Goal: Find specific page/section: Find specific page/section

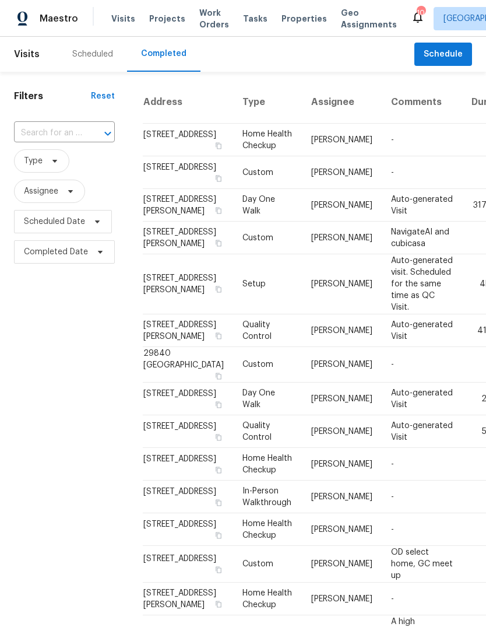
click at [108, 56] on div "Scheduled" at bounding box center [92, 54] width 41 height 12
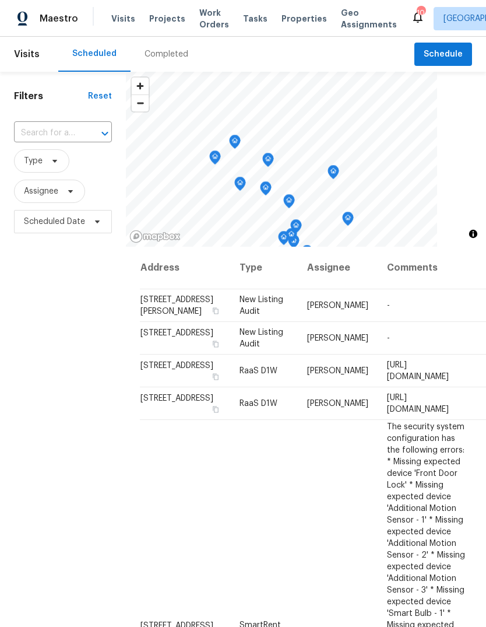
scroll to position [-1, 0]
click at [289, 21] on span "Properties" at bounding box center [304, 19] width 45 height 12
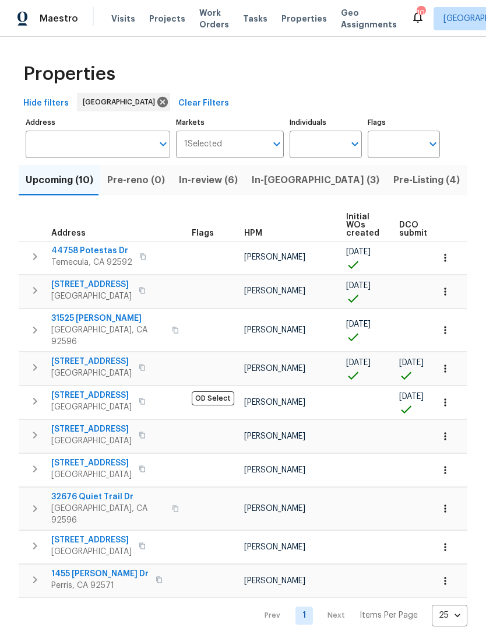
click at [313, 145] on input "Individuals" at bounding box center [317, 144] width 55 height 27
type input "[PERSON_NAME]"
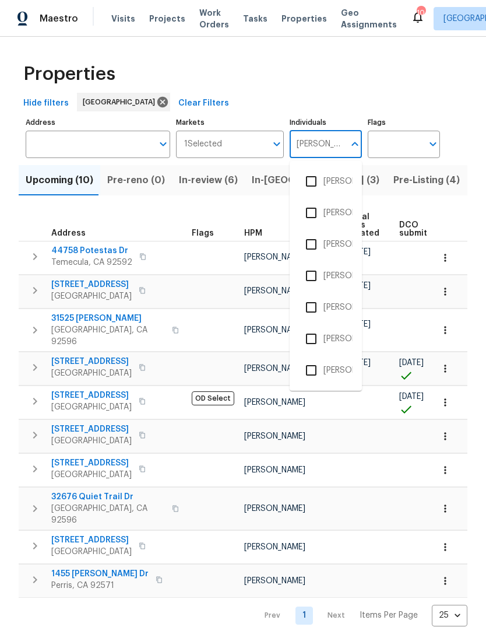
click at [348, 243] on li "[PERSON_NAME]" at bounding box center [326, 244] width 54 height 24
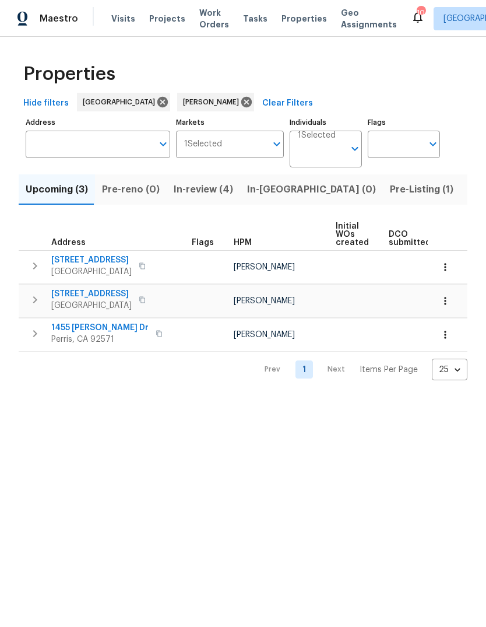
click at [390, 194] on span "Pre-Listing (1)" at bounding box center [422, 189] width 64 height 16
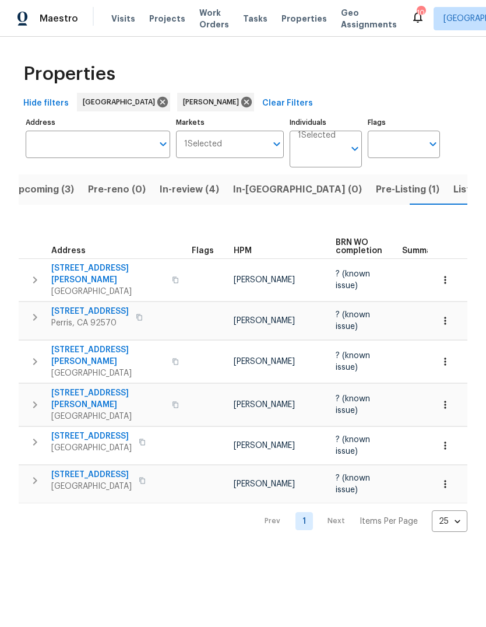
click at [454, 187] on span "Listed (1)" at bounding box center [475, 189] width 42 height 16
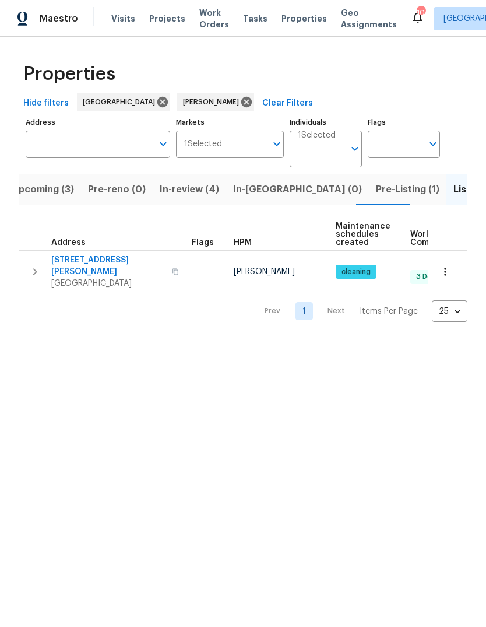
click at [125, 23] on span "Visits" at bounding box center [123, 19] width 24 height 12
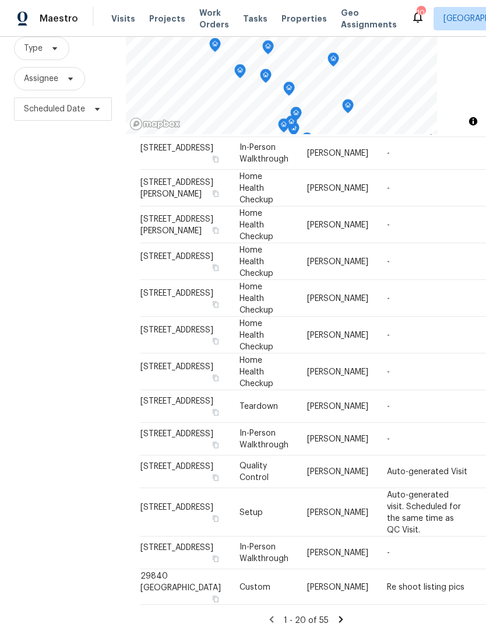
scroll to position [44, 0]
click at [342, 614] on icon at bounding box center [341, 619] width 10 height 10
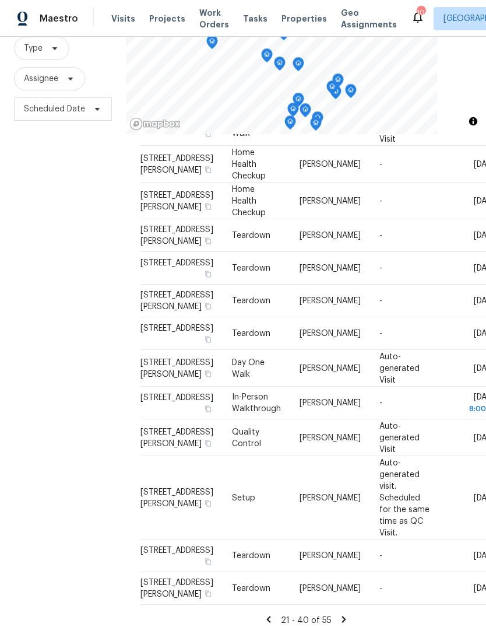
click at [339, 615] on icon at bounding box center [344, 619] width 10 height 10
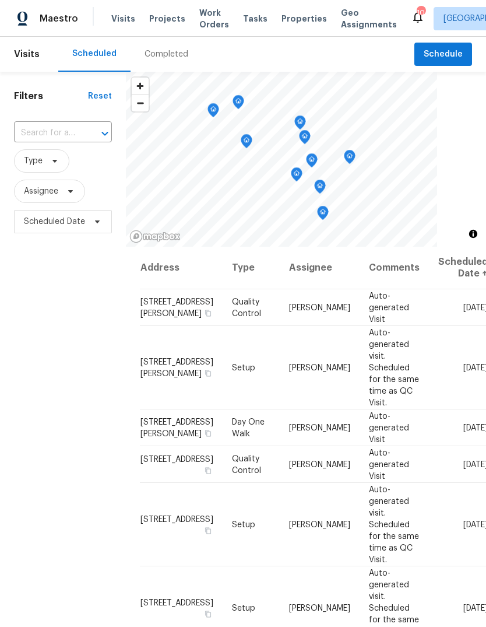
scroll to position [0, 0]
click at [182, 65] on div "Completed" at bounding box center [167, 54] width 72 height 35
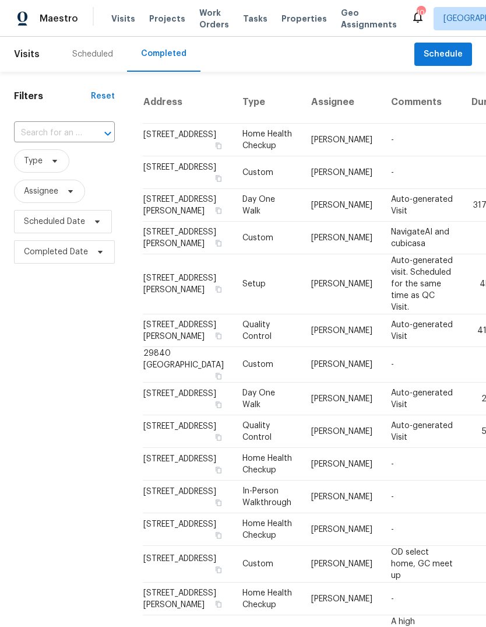
click at [57, 132] on input "text" at bounding box center [48, 133] width 68 height 18
type input "14907"
click at [78, 166] on li "[STREET_ADDRESS]" at bounding box center [63, 159] width 99 height 19
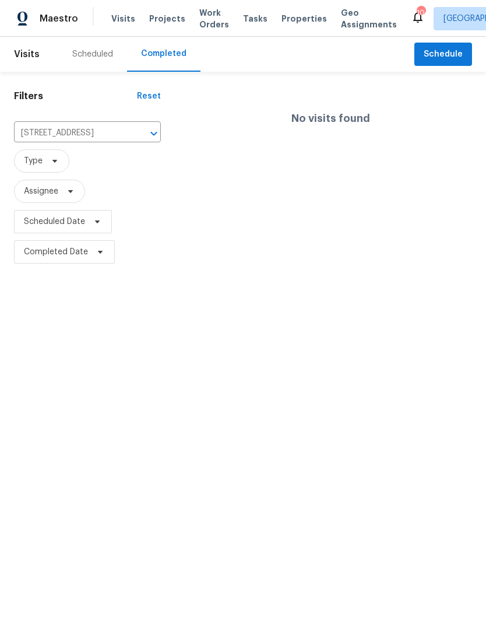
click at [107, 46] on div "Scheduled" at bounding box center [92, 54] width 69 height 35
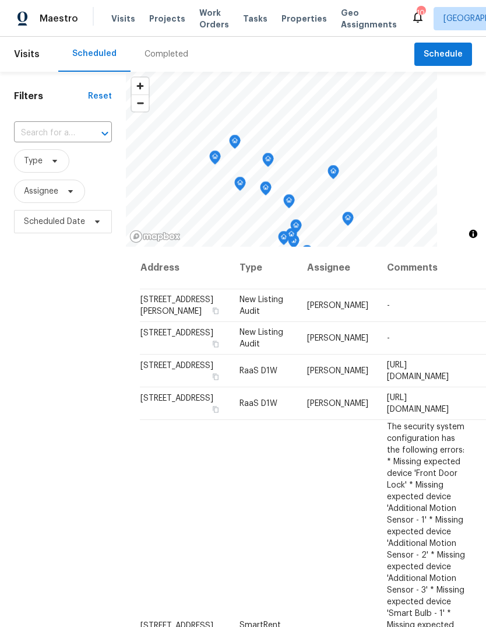
click at [170, 19] on span "Projects" at bounding box center [167, 19] width 36 height 12
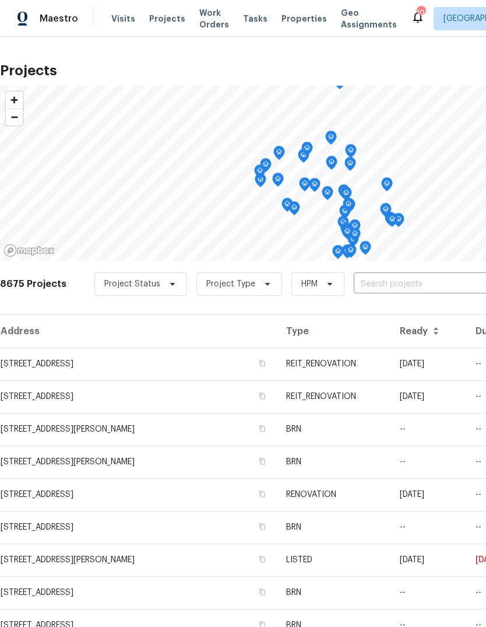
click at [370, 279] on input "text" at bounding box center [421, 284] width 134 height 18
type input "14907"
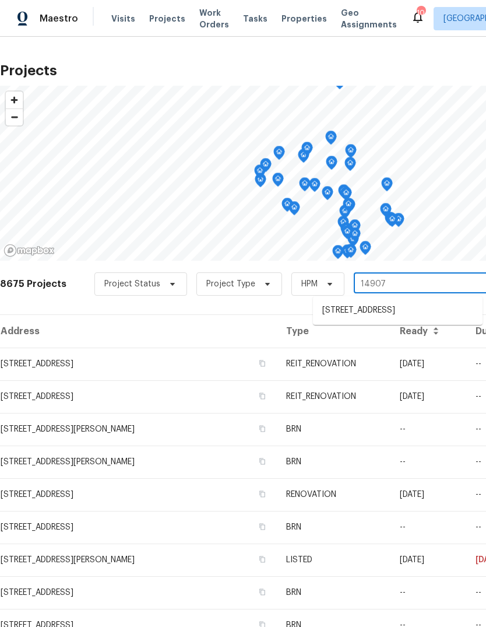
click at [389, 314] on li "[STREET_ADDRESS]" at bounding box center [398, 310] width 170 height 19
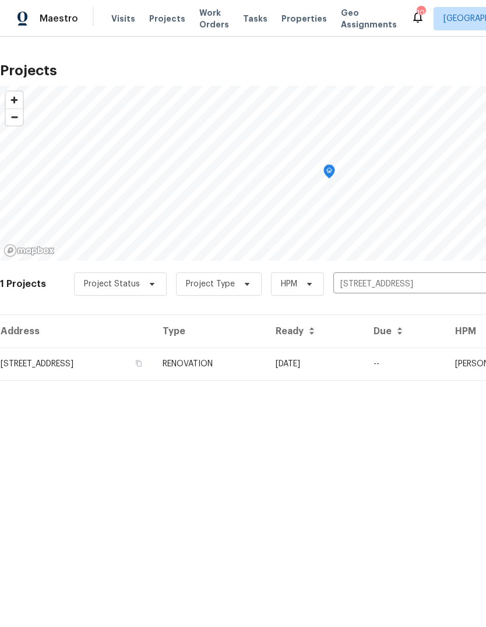
click at [153, 369] on td "[STREET_ADDRESS]" at bounding box center [76, 364] width 153 height 33
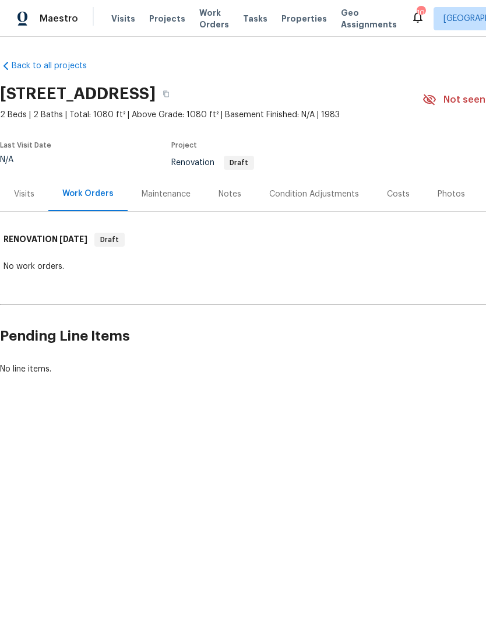
click at [404, 195] on div "Costs" at bounding box center [398, 194] width 23 height 12
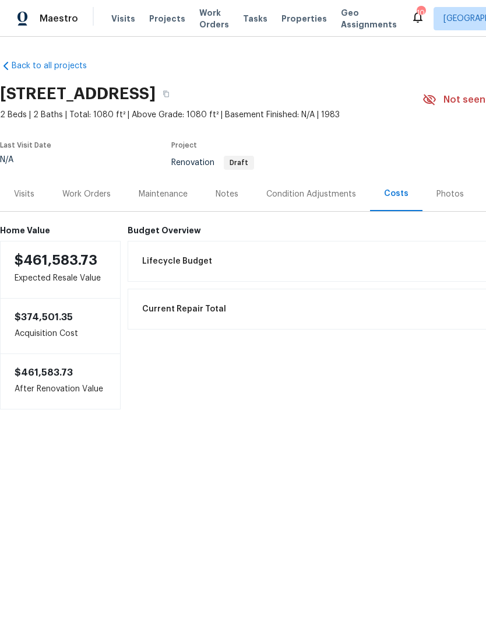
click at [325, 204] on div "Condition Adjustments" at bounding box center [312, 194] width 118 height 34
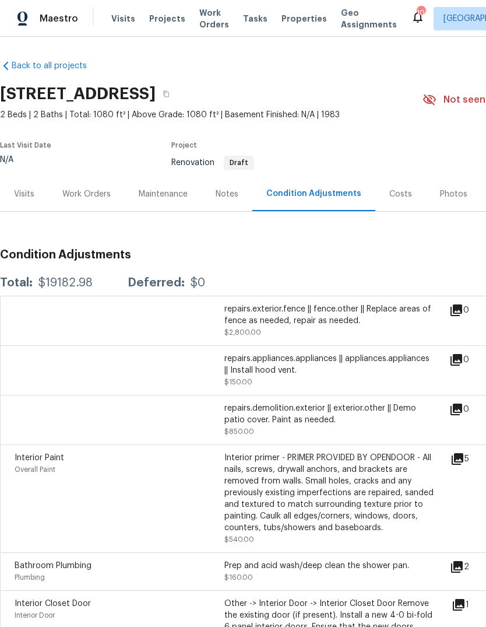
click at [462, 461] on icon at bounding box center [458, 459] width 12 height 12
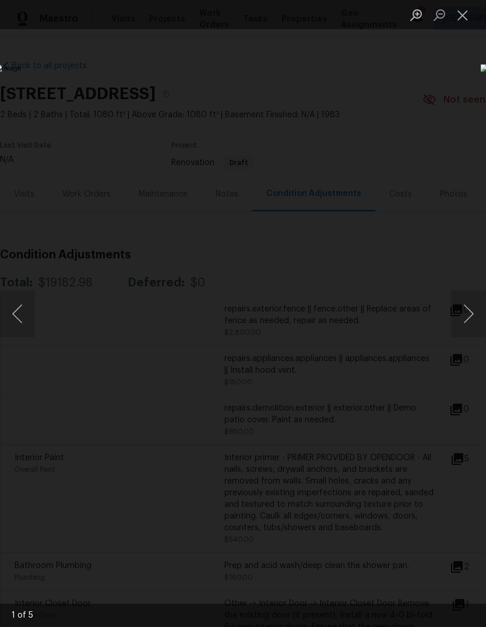
click at [469, 321] on button "Next image" at bounding box center [468, 313] width 35 height 47
click at [470, 320] on button "Next image" at bounding box center [468, 313] width 35 height 47
click at [468, 325] on button "Next image" at bounding box center [468, 313] width 35 height 47
click at [472, 318] on button "Next image" at bounding box center [468, 313] width 35 height 47
click at [458, 19] on button "Close lightbox" at bounding box center [462, 15] width 23 height 20
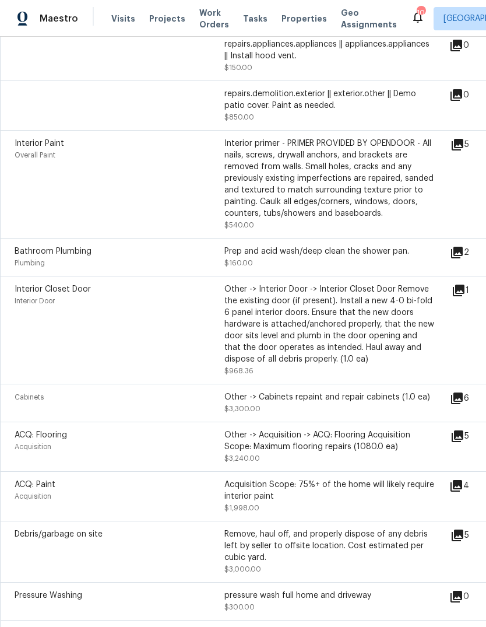
scroll to position [316, 0]
click at [462, 258] on icon at bounding box center [457, 251] width 14 height 14
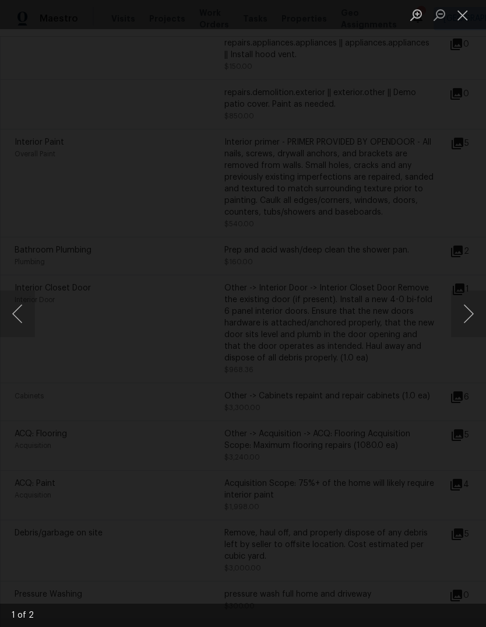
click at [466, 321] on button "Next image" at bounding box center [468, 313] width 35 height 47
click at [460, 23] on button "Close lightbox" at bounding box center [462, 15] width 23 height 20
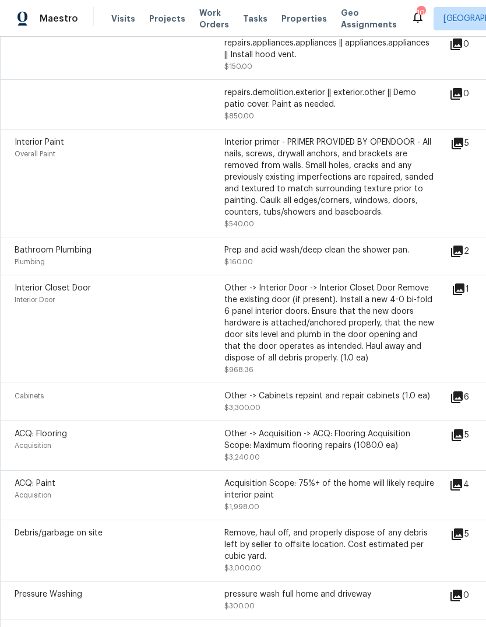
click at [463, 403] on icon at bounding box center [457, 397] width 12 height 12
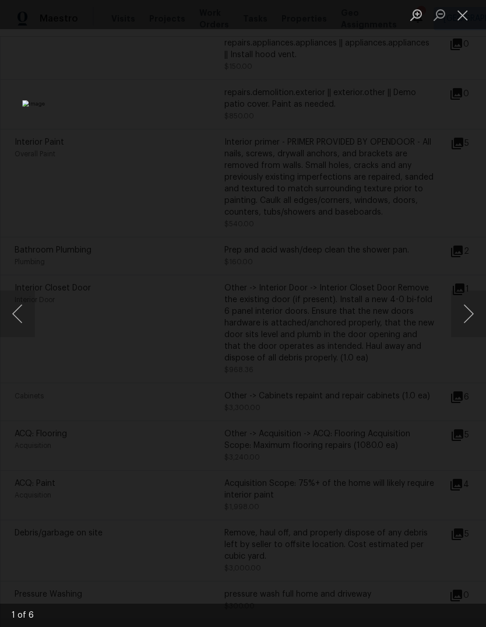
click at [469, 321] on button "Next image" at bounding box center [468, 313] width 35 height 47
click at [465, 327] on button "Next image" at bounding box center [468, 313] width 35 height 47
click at [468, 326] on button "Next image" at bounding box center [468, 313] width 35 height 47
click at [29, 310] on button "Previous image" at bounding box center [17, 313] width 35 height 47
click at [469, 312] on button "Next image" at bounding box center [468, 313] width 35 height 47
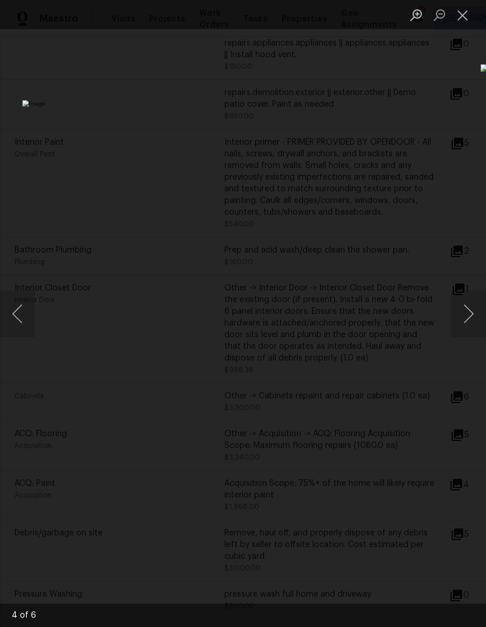
click at [463, 330] on button "Next image" at bounding box center [468, 313] width 35 height 47
click at [466, 328] on button "Next image" at bounding box center [468, 313] width 35 height 47
click at [467, 328] on button "Next image" at bounding box center [468, 313] width 35 height 47
click at [467, 326] on button "Next image" at bounding box center [468, 313] width 35 height 47
click at [458, 2] on li "Lightbox" at bounding box center [462, 14] width 23 height 29
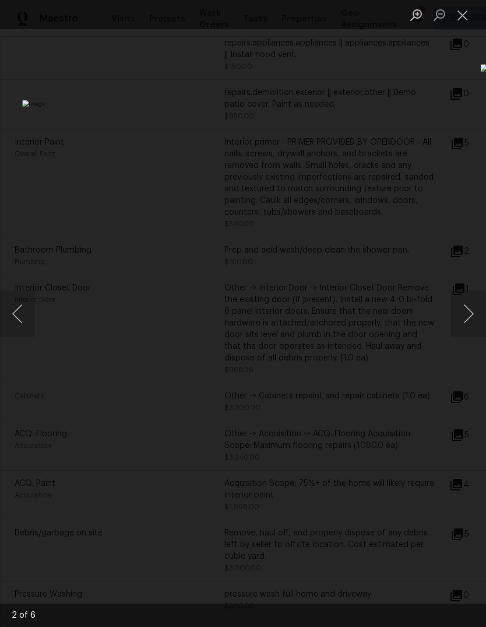
click at [460, 24] on button "Close lightbox" at bounding box center [462, 15] width 23 height 20
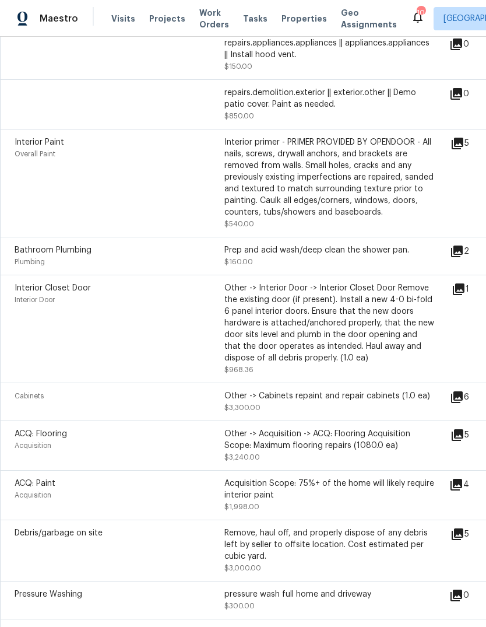
click at [460, 442] on icon at bounding box center [458, 435] width 14 height 14
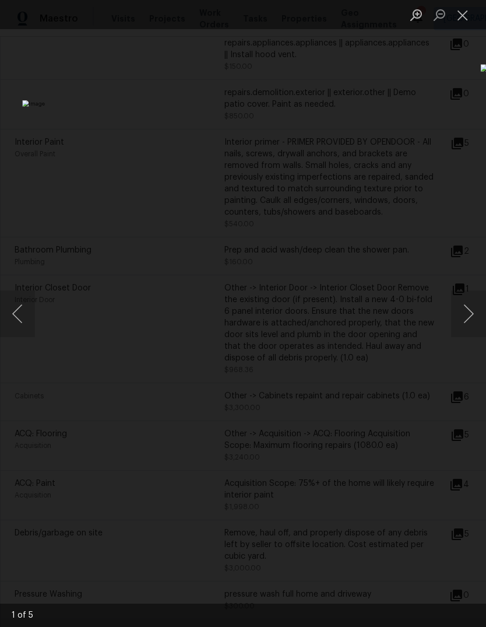
click at [464, 314] on button "Next image" at bounding box center [468, 313] width 35 height 47
click at [464, 320] on button "Next image" at bounding box center [468, 313] width 35 height 47
click at [463, 319] on button "Next image" at bounding box center [468, 313] width 35 height 47
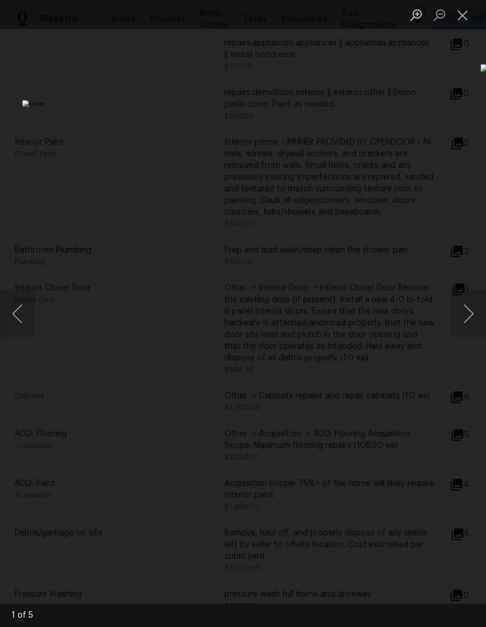
click at [463, 15] on button "Close lightbox" at bounding box center [462, 15] width 23 height 20
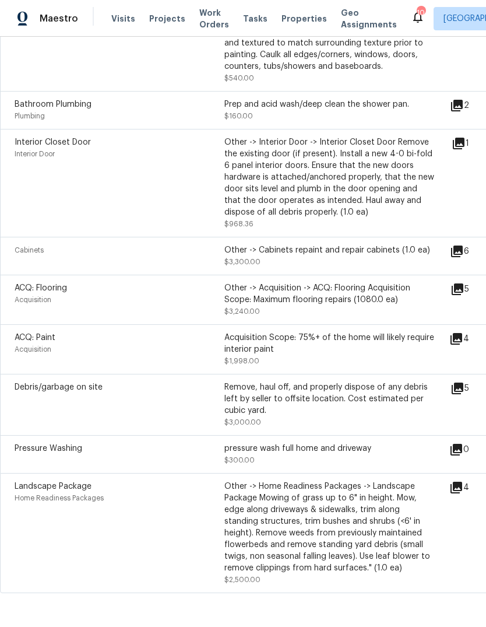
scroll to position [461, 0]
click at [462, 494] on icon at bounding box center [457, 488] width 12 height 12
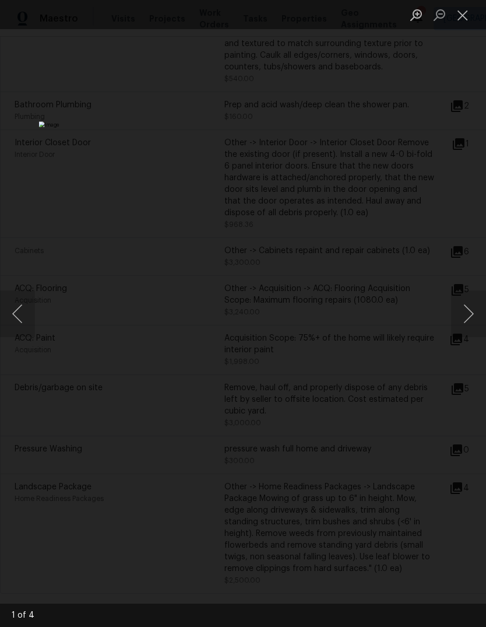
click at [460, 309] on button "Next image" at bounding box center [468, 313] width 35 height 47
click at [462, 309] on button "Next image" at bounding box center [468, 313] width 35 height 47
click at [464, 309] on button "Next image" at bounding box center [468, 313] width 35 height 47
click at [465, 310] on button "Next image" at bounding box center [468, 313] width 35 height 47
click at [464, 310] on button "Next image" at bounding box center [468, 313] width 35 height 47
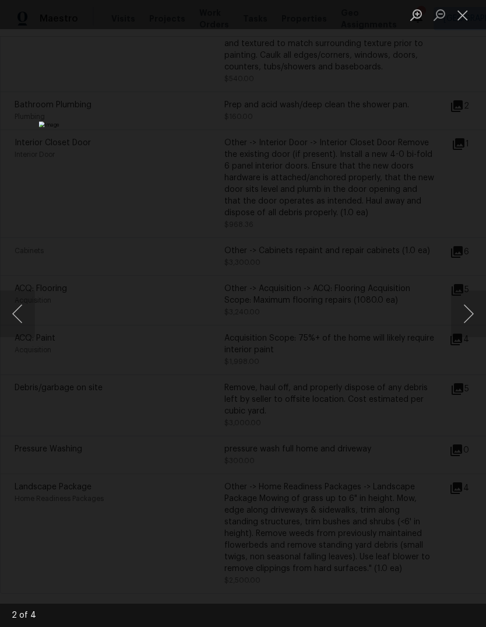
click at [471, 21] on button "Close lightbox" at bounding box center [462, 15] width 23 height 20
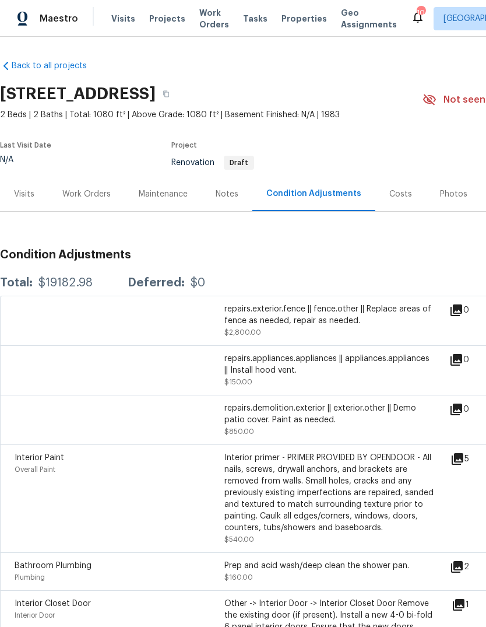
scroll to position [0, 0]
